Goal: Task Accomplishment & Management: Complete application form

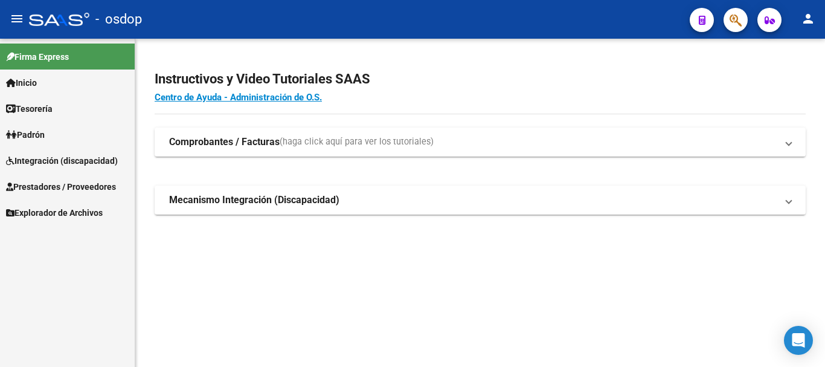
click at [73, 181] on span "Prestadores / Proveedores" at bounding box center [61, 186] width 110 height 13
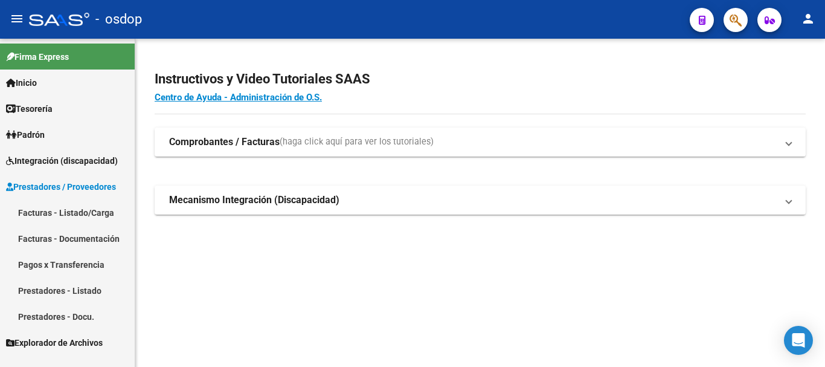
click at [89, 210] on link "Facturas - Listado/Carga" at bounding box center [67, 212] width 135 height 26
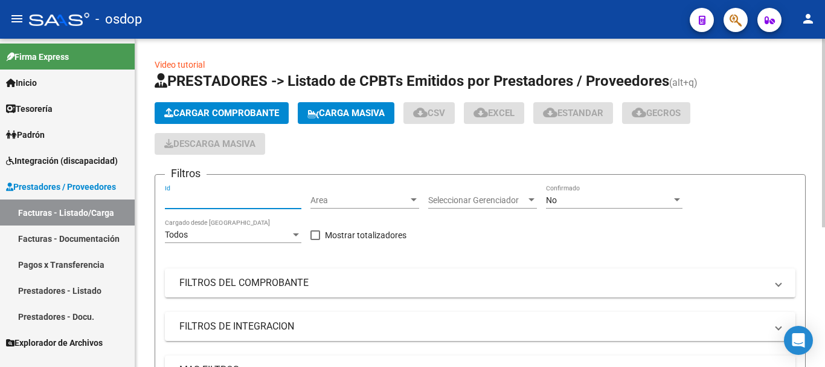
click at [213, 199] on input "Id" at bounding box center [233, 200] width 137 height 10
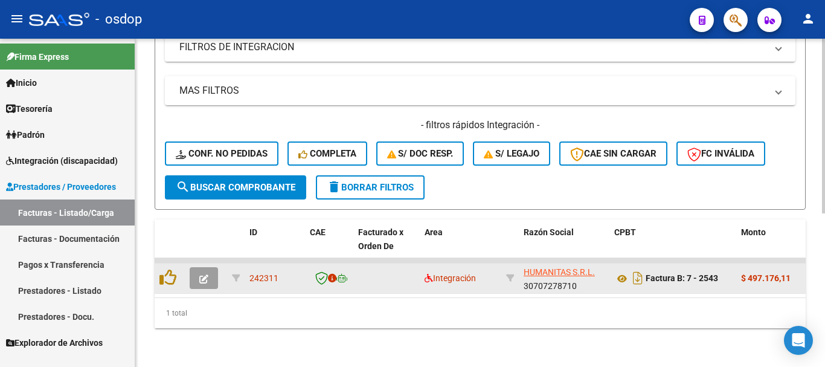
type input "242311"
click at [207, 274] on icon "button" at bounding box center [203, 278] width 9 height 9
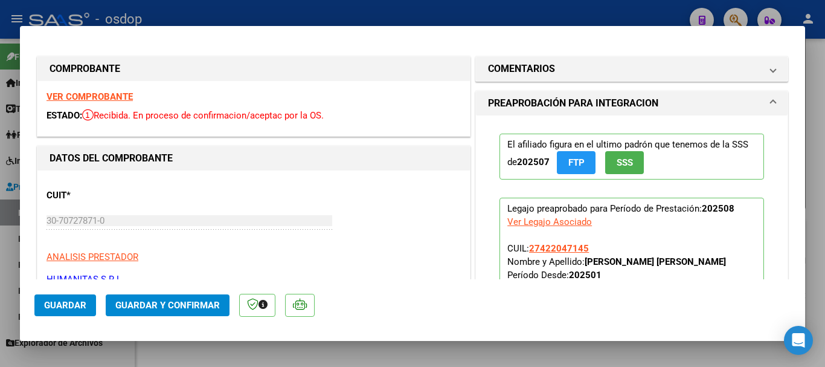
click at [106, 95] on strong "VER COMPROBANTE" at bounding box center [90, 96] width 86 height 11
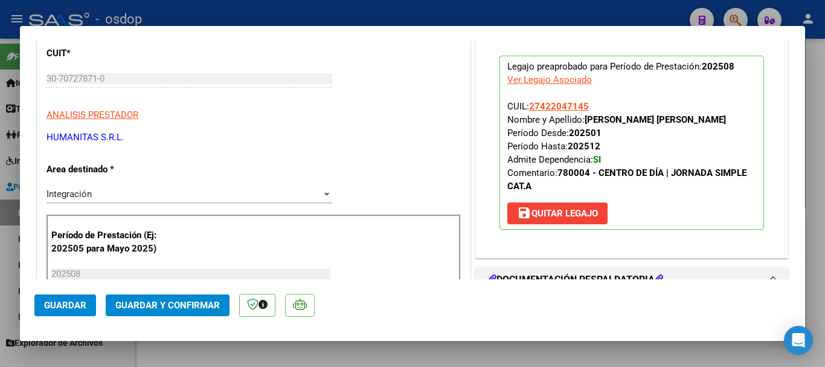
scroll to position [0, 0]
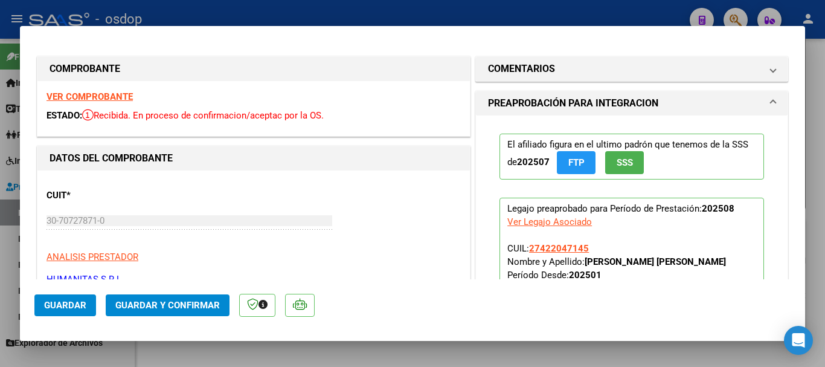
click at [60, 303] on span "Guardar" at bounding box center [65, 305] width 42 height 11
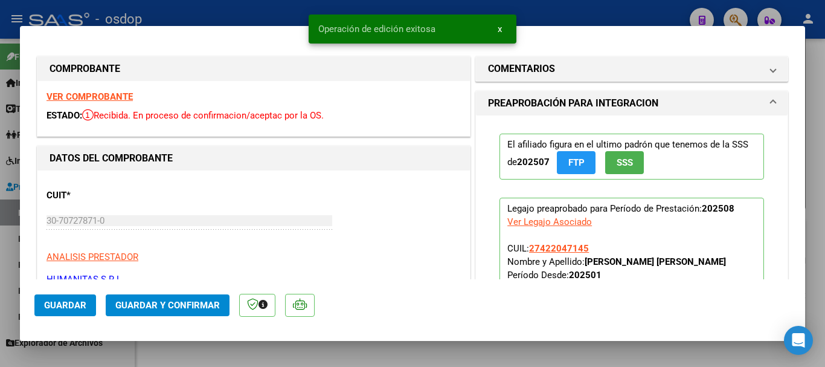
click at [273, 340] on mat-dialog-container "COMPROBANTE VER COMPROBANTE ESTADO: Recibida. En proceso de confirmacion/acepta…" at bounding box center [412, 183] width 785 height 315
click at [260, 348] on div at bounding box center [412, 183] width 825 height 367
type input "$ 0,00"
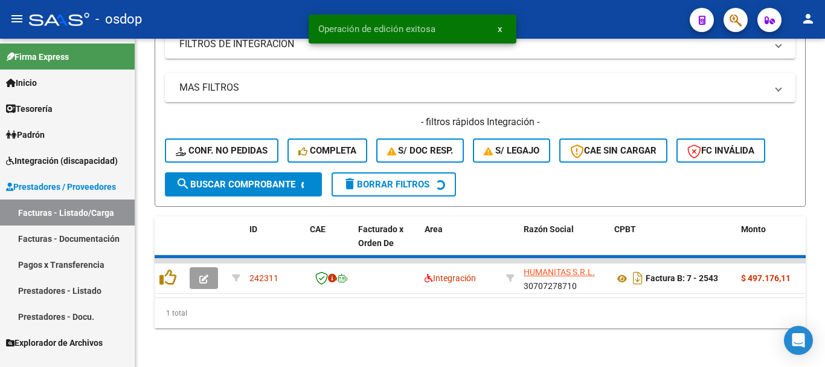
scroll to position [289, 0]
